Goal: Information Seeking & Learning: Find specific fact

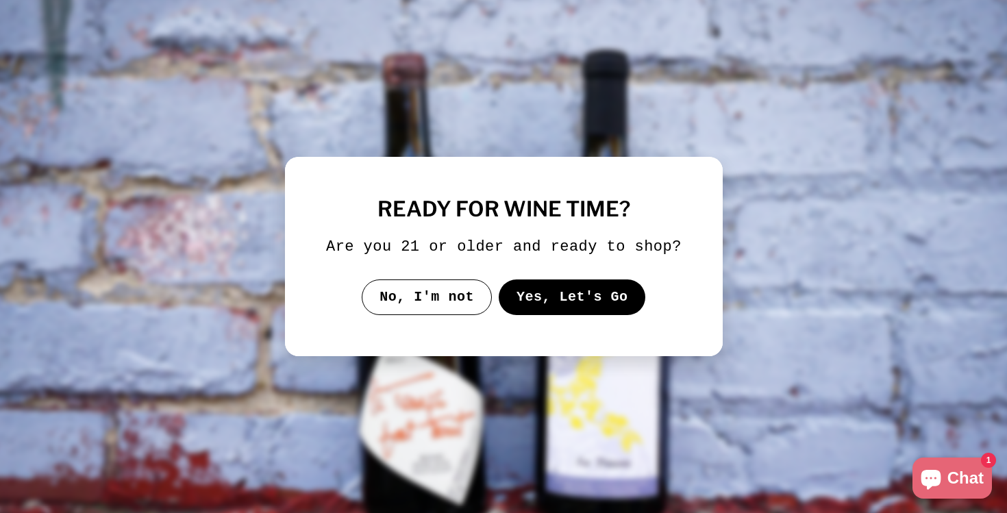
click at [555, 308] on button "Yes, Let's Go" at bounding box center [571, 298] width 147 height 36
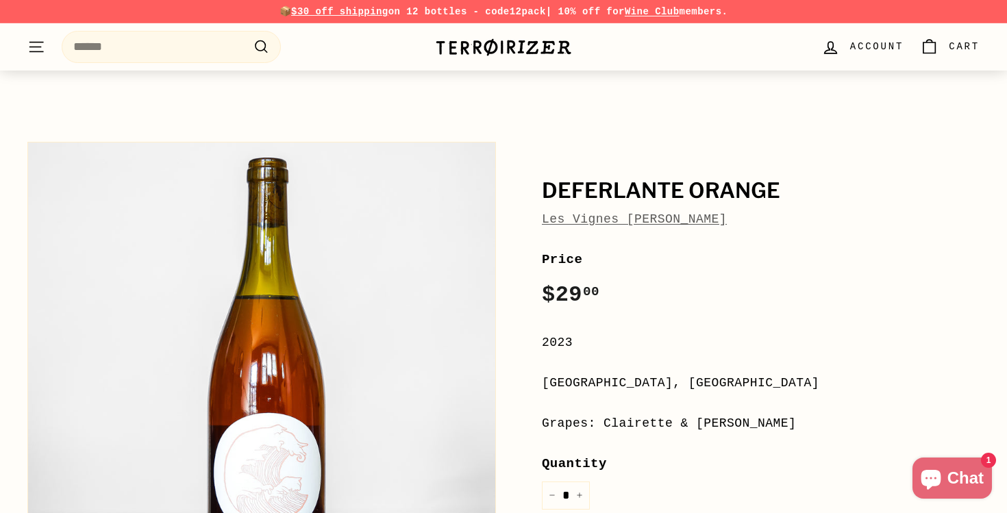
scroll to position [182, 0]
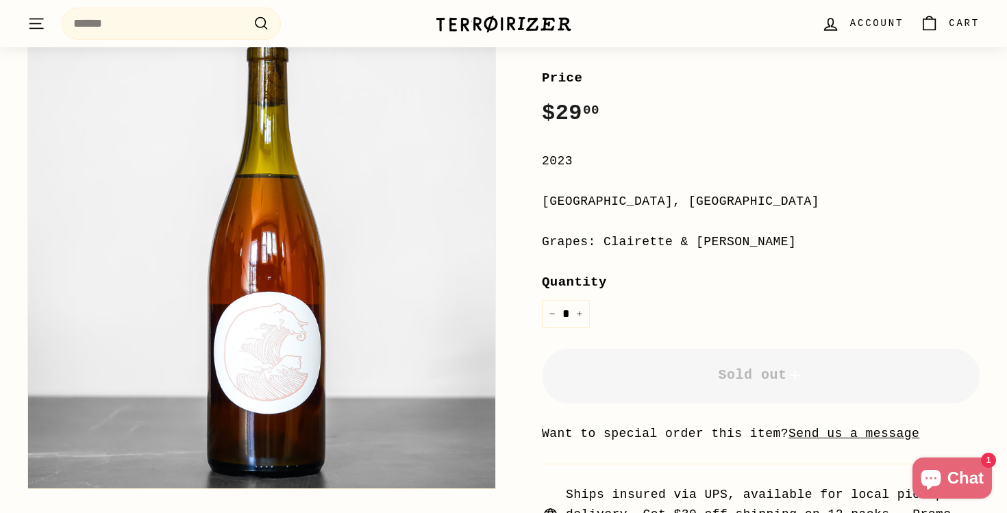
drag, startPoint x: 763, startPoint y: 236, endPoint x: 547, endPoint y: 173, distance: 224.7
click at [547, 173] on div "**********" at bounding box center [761, 306] width 438 height 476
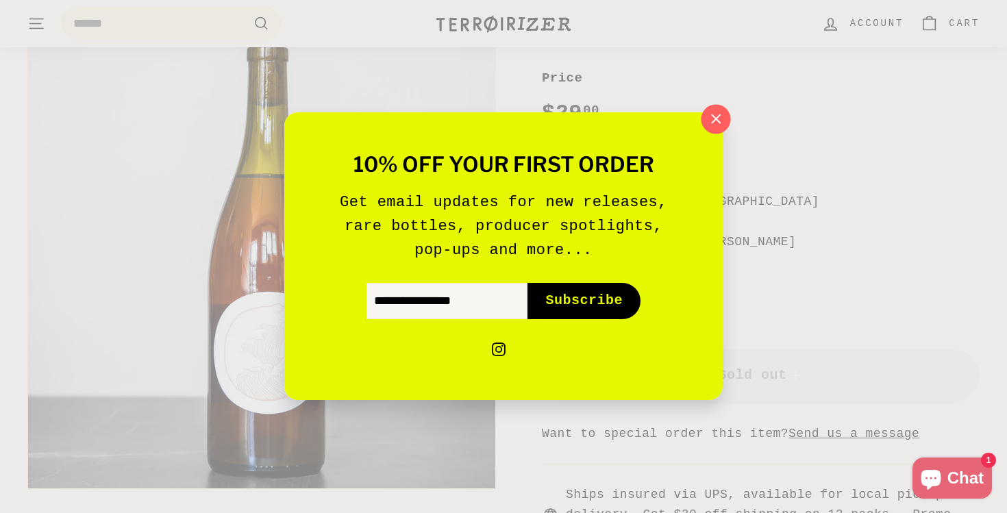
click at [712, 119] on icon "button" at bounding box center [716, 119] width 21 height 21
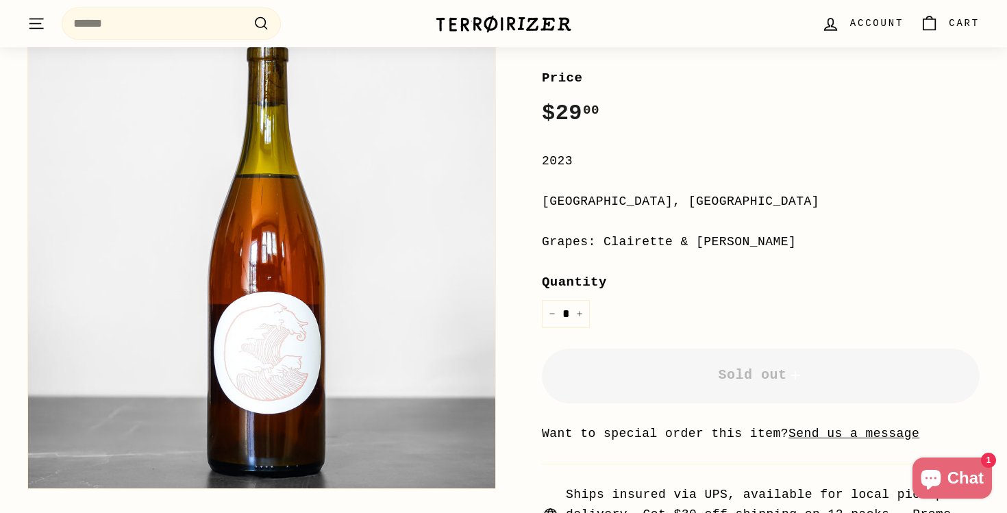
click at [689, 254] on div "**********" at bounding box center [761, 306] width 438 height 476
drag, startPoint x: 753, startPoint y: 195, endPoint x: 543, endPoint y: 187, distance: 210.5
click at [543, 187] on div "**********" at bounding box center [761, 306] width 438 height 476
copy div "Languedoc-Roussillon, Franc"
click at [735, 234] on div "Grapes: Clairette & Cinsault" at bounding box center [761, 242] width 438 height 20
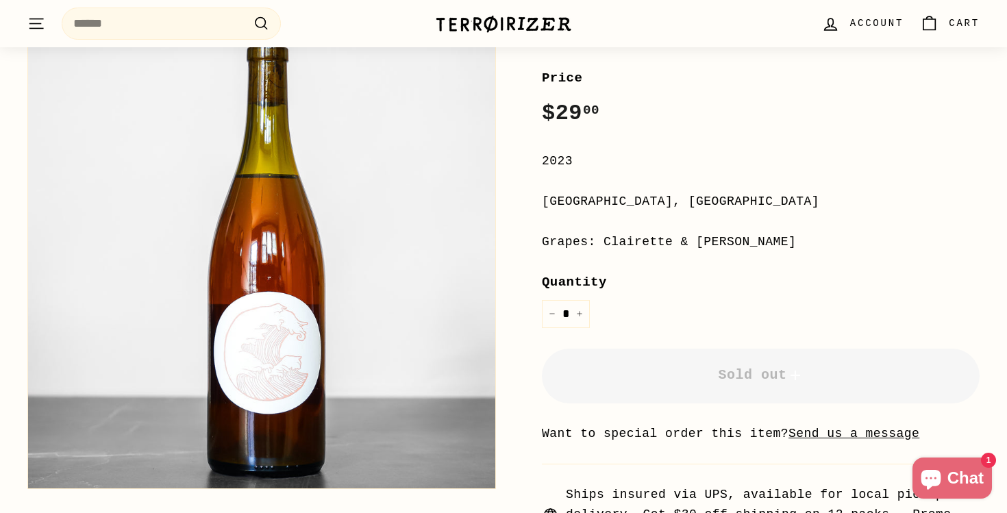
drag, startPoint x: 762, startPoint y: 241, endPoint x: 604, endPoint y: 239, distance: 157.6
click at [604, 239] on div "Grapes: Clairette & Cinsault" at bounding box center [761, 242] width 438 height 20
copy div "Clairette & Cinsault"
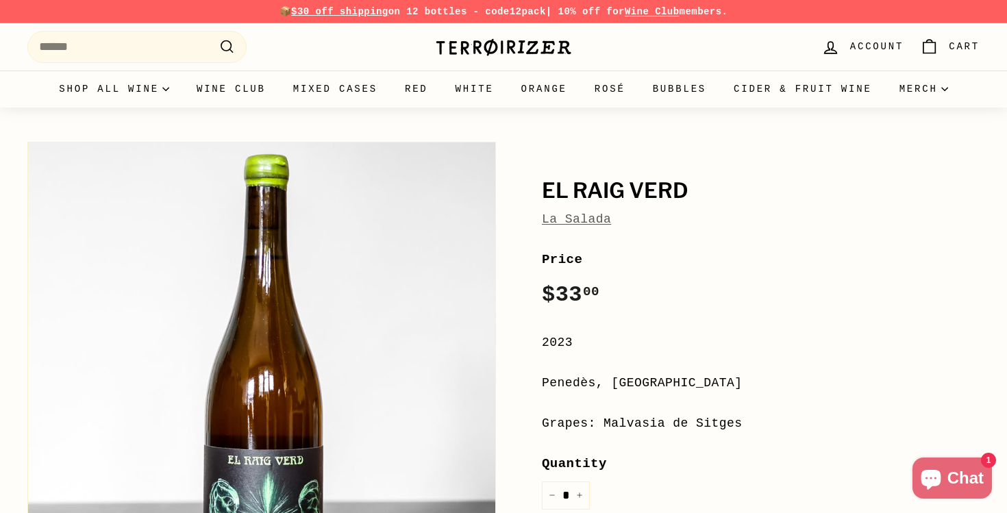
drag, startPoint x: 741, startPoint y: 415, endPoint x: 605, endPoint y: 421, distance: 135.8
click at [605, 421] on div "Grapes: Malvasia de Sitges" at bounding box center [761, 424] width 438 height 20
copy div "Malvasia de Sitges"
